Goal: Find specific page/section

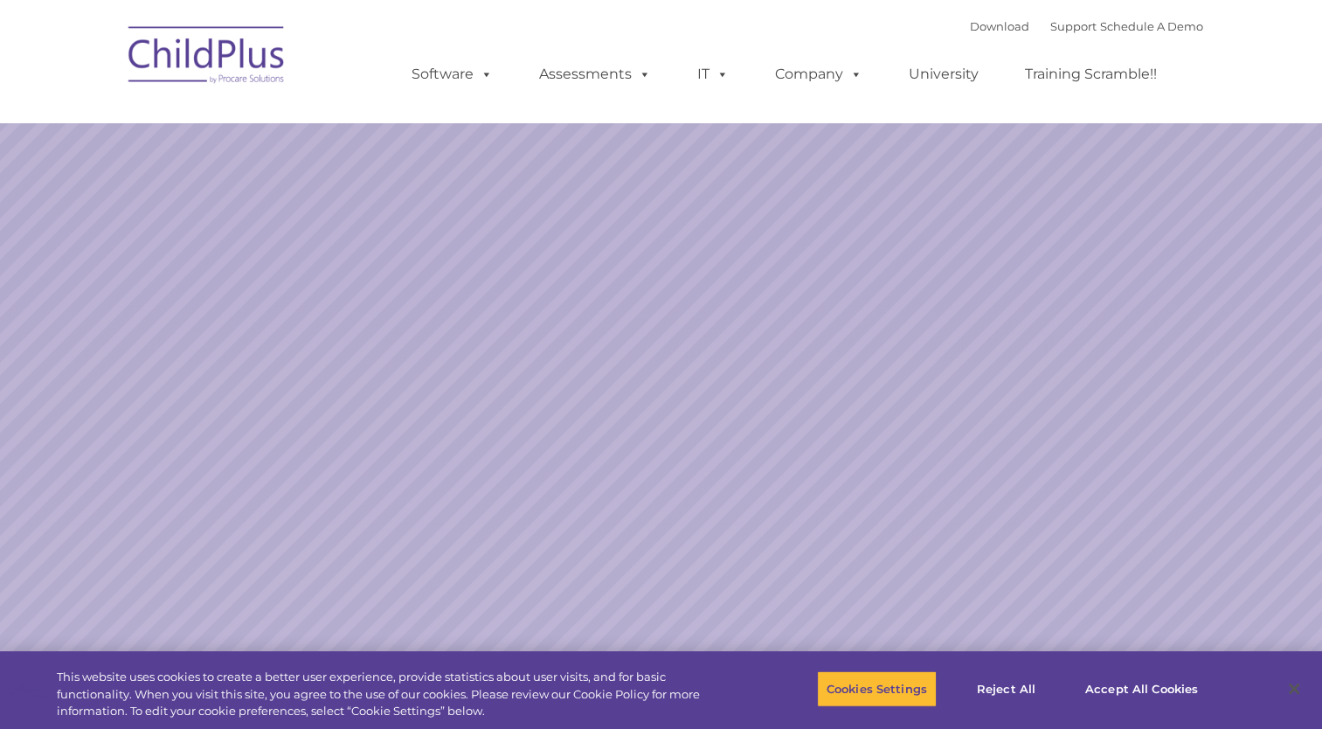
select select "MEDIUM"
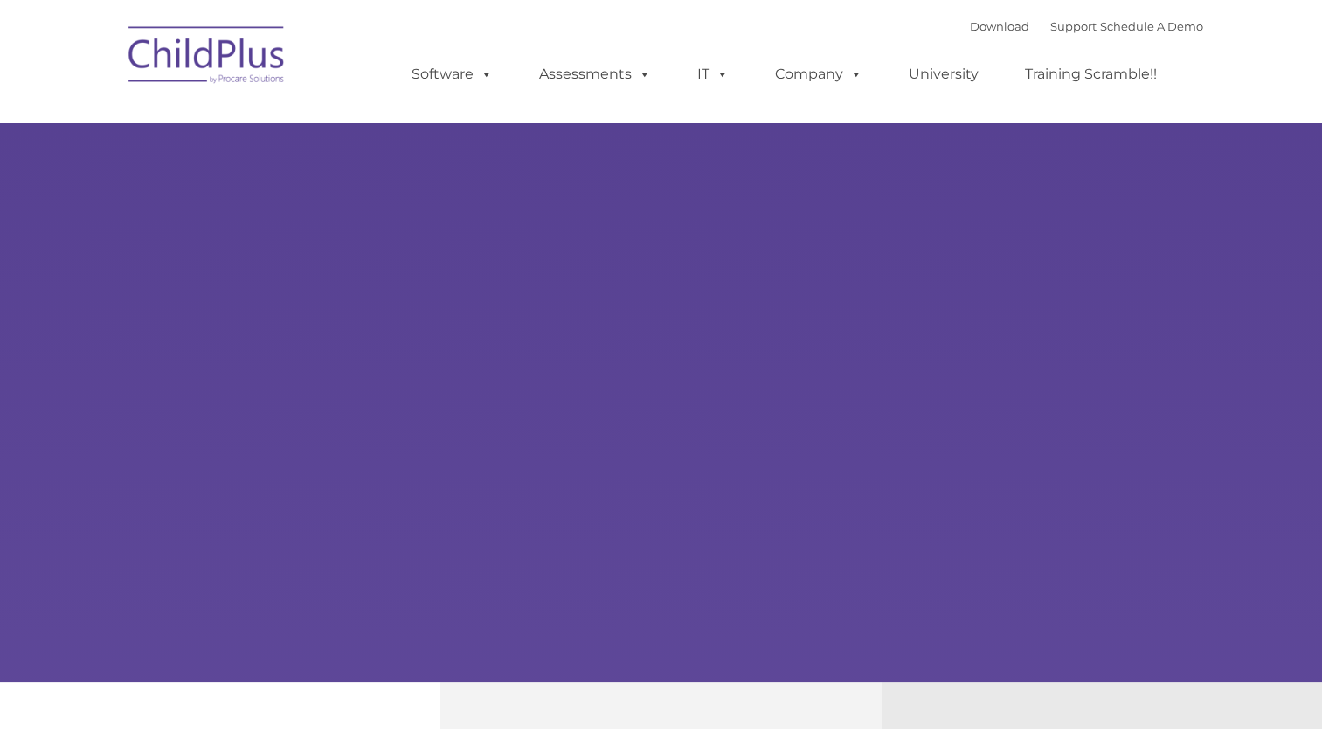
type input ""
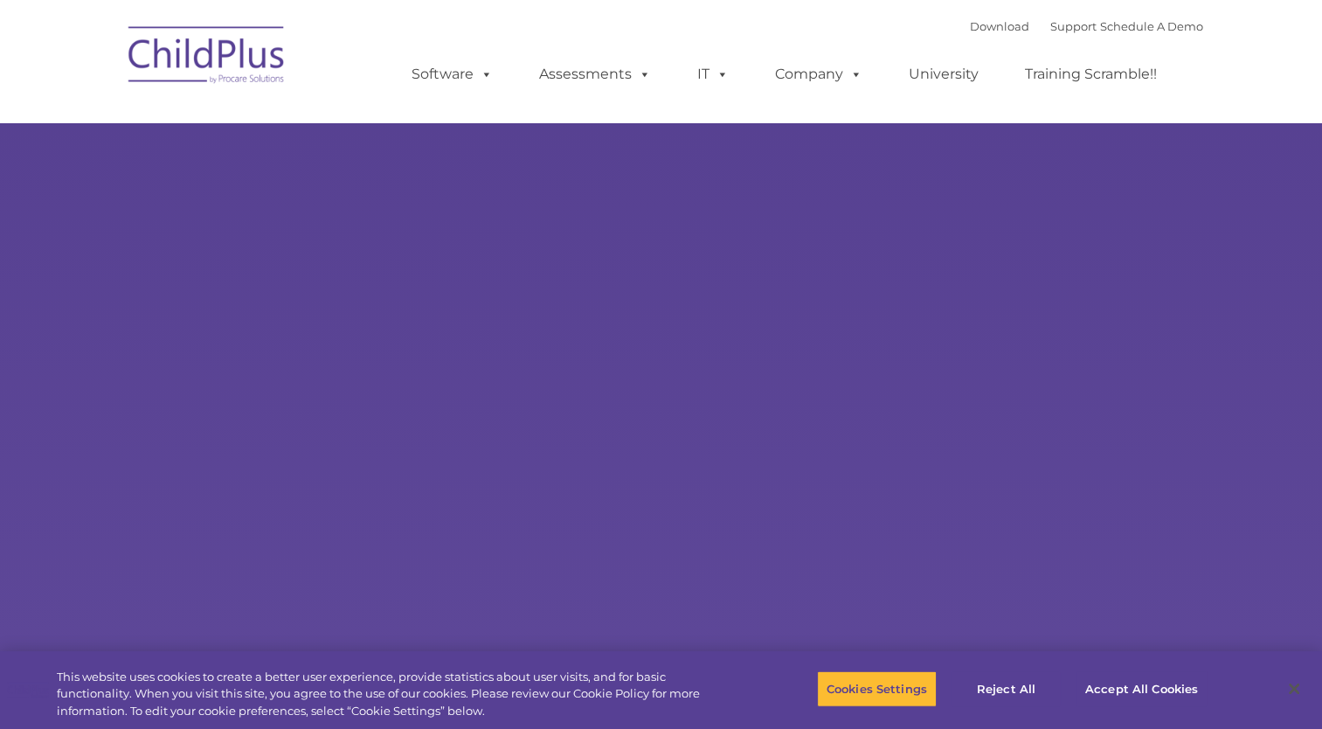
select select "MEDIUM"
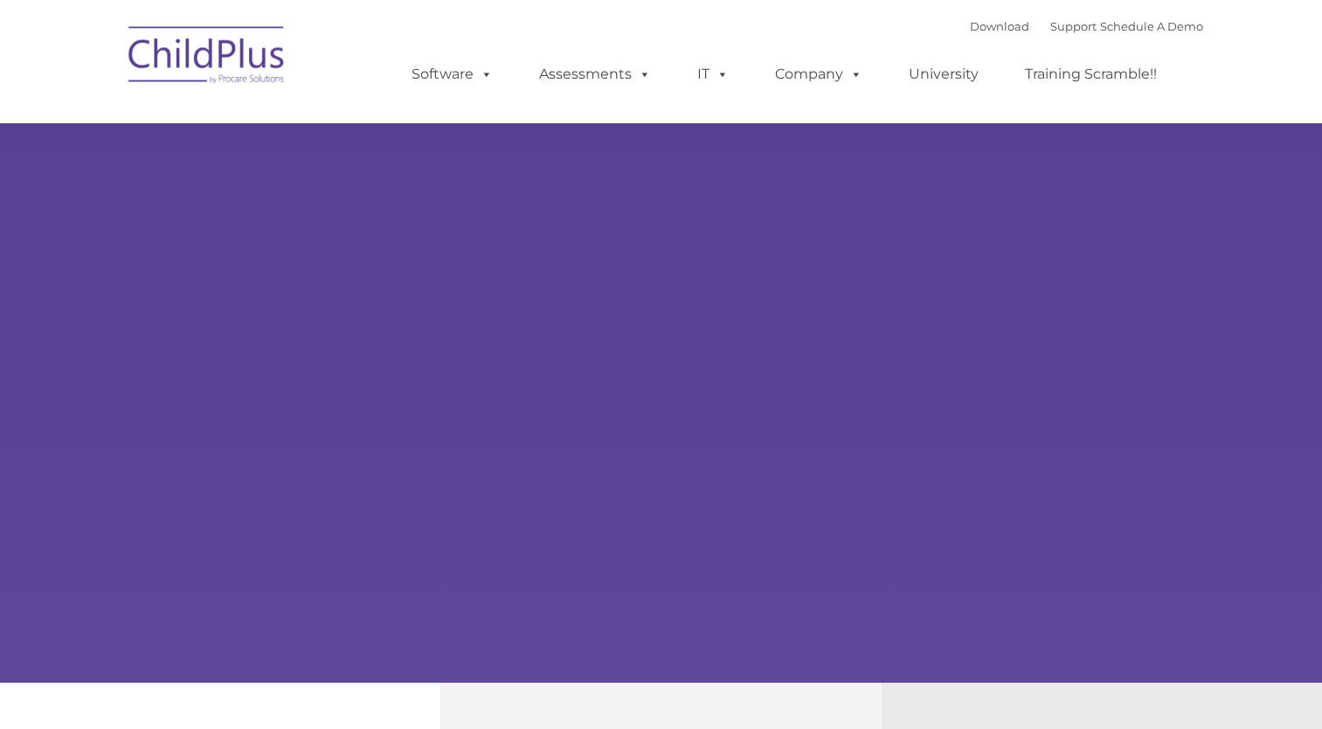
type input ""
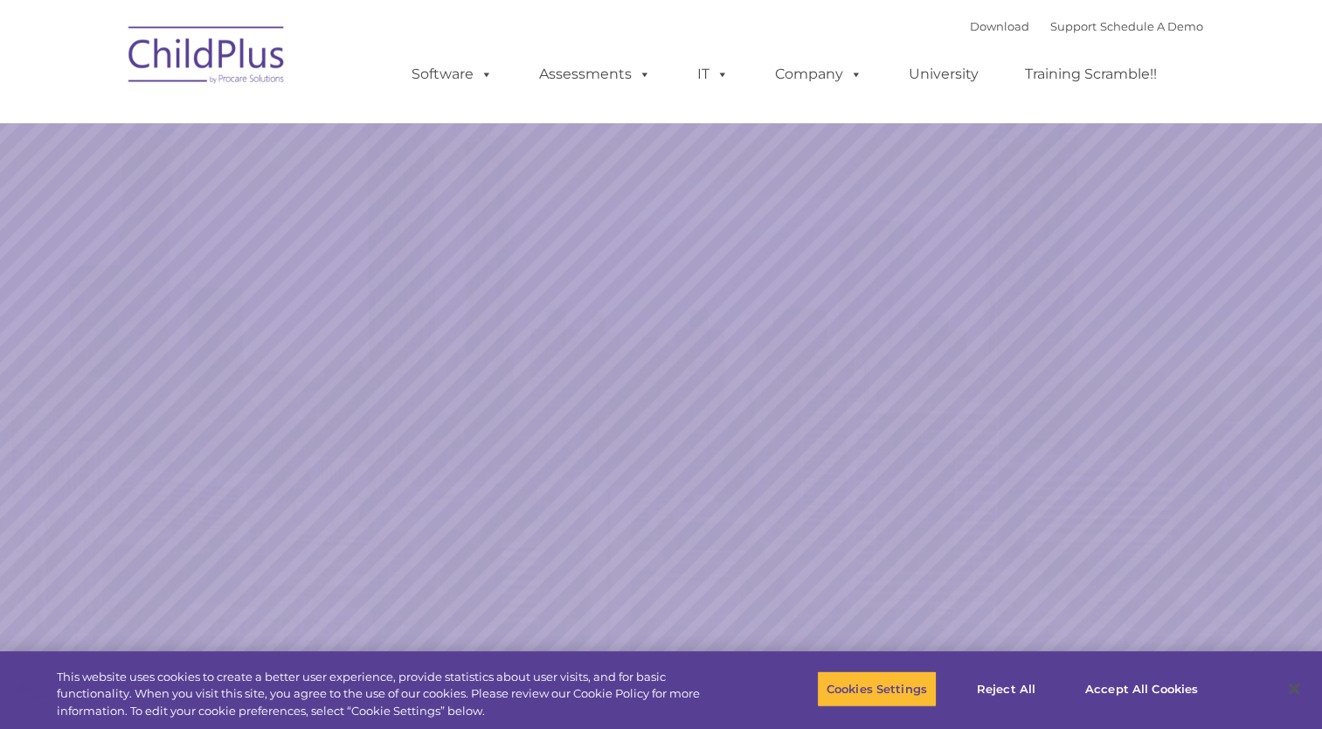
select select "MEDIUM"
